Goal: Book appointment/travel/reservation

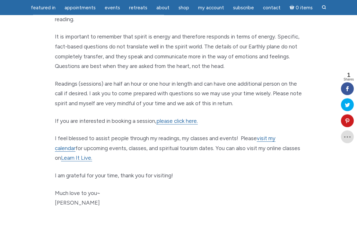
scroll to position [346, 0]
click at [276, 135] on link "visit my calendar" at bounding box center [165, 143] width 221 height 17
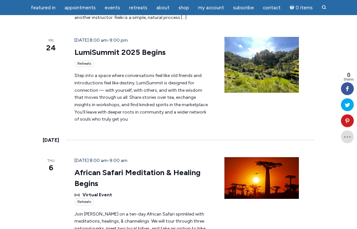
scroll to position [818, 0]
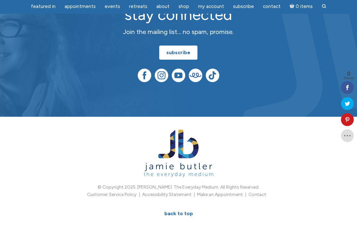
scroll to position [844, 0]
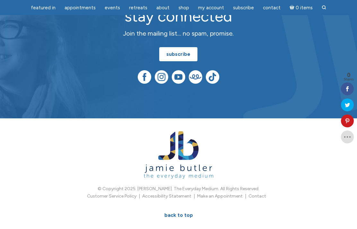
click at [170, 194] on link "Accessibility Statement" at bounding box center [166, 196] width 49 height 5
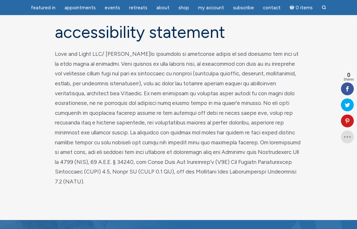
scroll to position [80, 0]
